Goal: Communication & Community: Share content

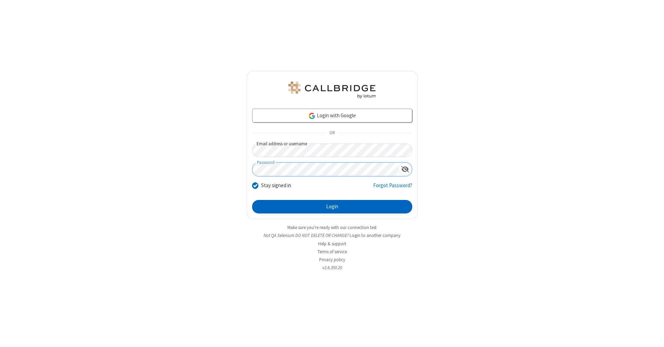
click at [332, 207] on button "Login" at bounding box center [332, 207] width 160 height 14
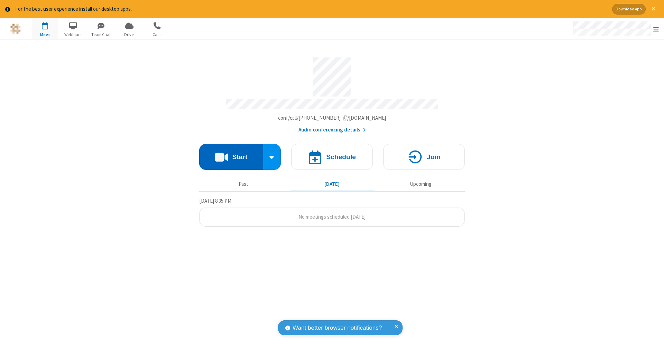
click at [231, 153] on button "Start" at bounding box center [231, 157] width 64 height 26
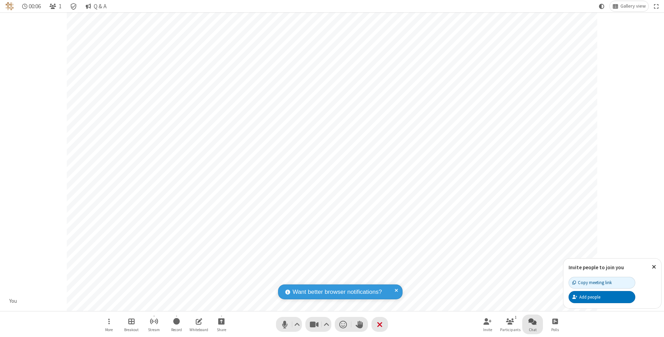
click at [532, 321] on span "Open chat" at bounding box center [532, 321] width 8 height 9
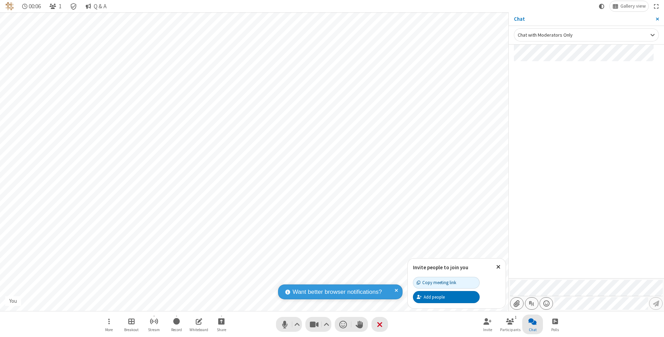
type input "C:\fakepath\doc_test.docx"
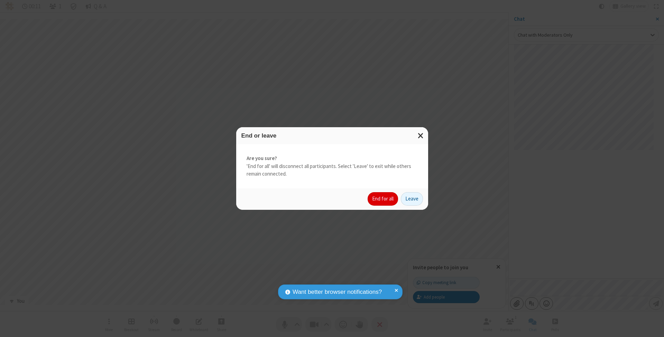
click at [383, 198] on button "End for all" at bounding box center [382, 199] width 30 height 14
